Goal: Find contact information: Obtain details needed to contact an individual or organization

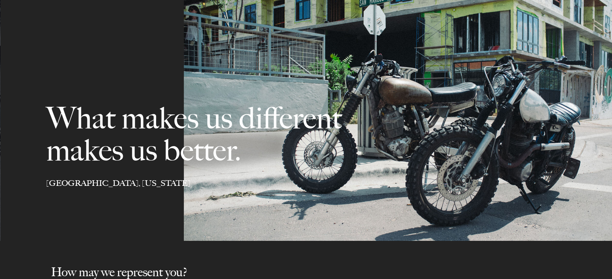
select select "Austin"
select select "Business and Civil Litigation"
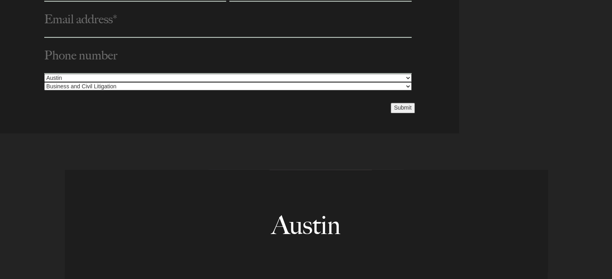
select select "Austin"
select select "Business and Civil Litigation"
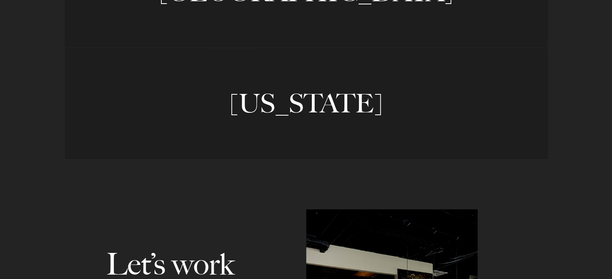
scroll to position [1098, 0]
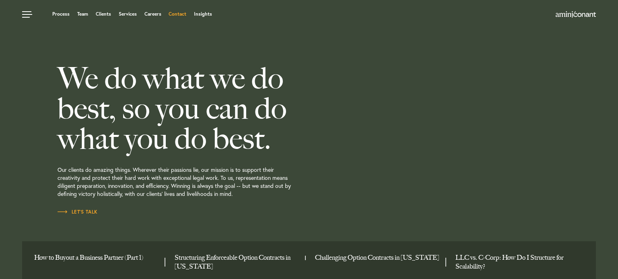
click at [181, 15] on link "Contact" at bounding box center [177, 14] width 18 height 5
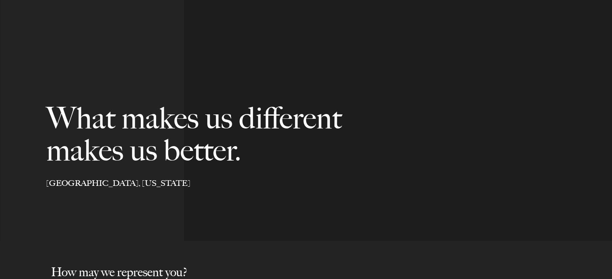
select select "Austin"
select select "Business and Civil Litigation"
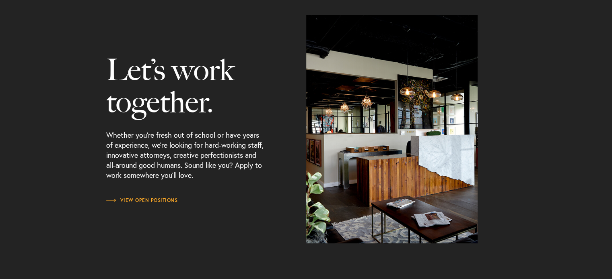
scroll to position [1098, 0]
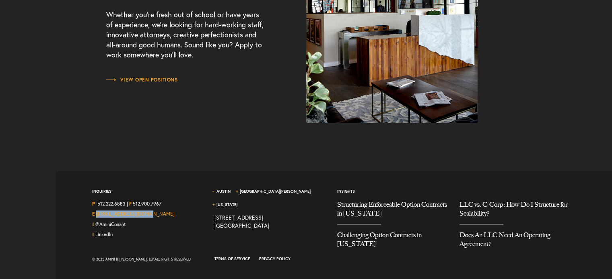
drag, startPoint x: 154, startPoint y: 210, endPoint x: 97, endPoint y: 213, distance: 58.0
click at [97, 213] on div "E hello@aminiconant.com" at bounding box center [147, 216] width 110 height 10
copy link "[EMAIL_ADDRESS][DOMAIN_NAME]"
